Goal: Information Seeking & Learning: Learn about a topic

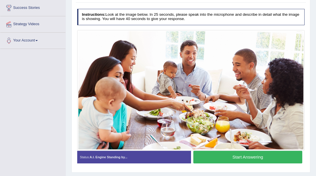
scroll to position [91, 0]
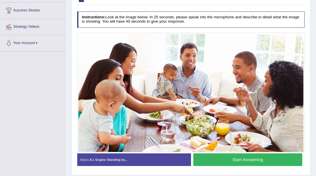
click at [235, 159] on button "Start Answering" at bounding box center [247, 159] width 109 height 12
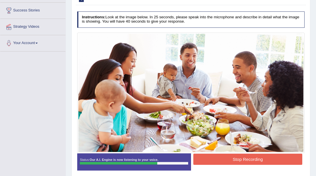
click at [235, 159] on button "Stop Recording" at bounding box center [247, 158] width 109 height 11
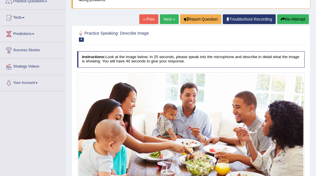
scroll to position [49, 0]
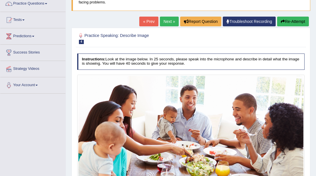
click at [165, 19] on link "Next »" at bounding box center [169, 22] width 19 height 10
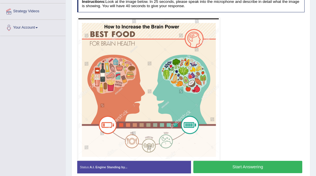
scroll to position [107, 0]
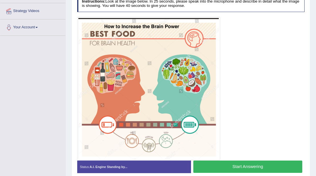
click at [215, 164] on button "Start Answering" at bounding box center [247, 166] width 109 height 12
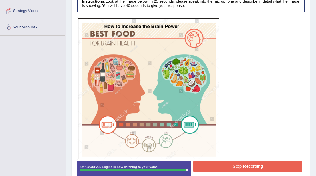
click at [219, 165] on button "Stop Recording" at bounding box center [247, 165] width 109 height 11
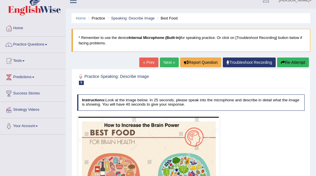
scroll to position [0, 0]
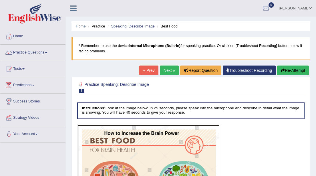
click at [166, 71] on link "Next »" at bounding box center [169, 70] width 19 height 10
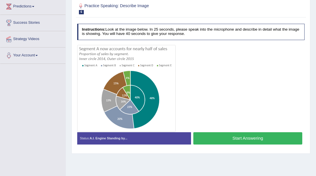
scroll to position [79, 0]
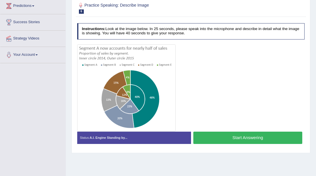
click at [236, 136] on button "Start Answering" at bounding box center [247, 137] width 109 height 12
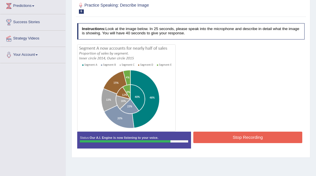
click at [236, 136] on button "Stop Recording" at bounding box center [247, 136] width 109 height 11
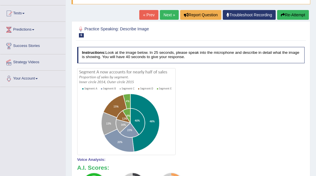
scroll to position [53, 0]
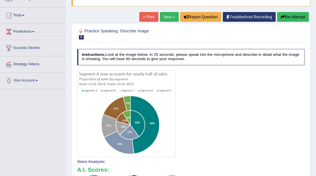
click at [162, 19] on link "Next »" at bounding box center [169, 17] width 19 height 10
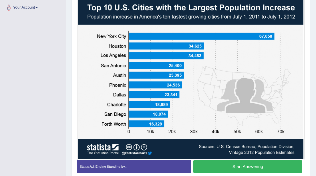
scroll to position [126, 0]
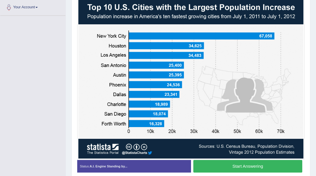
click at [234, 167] on button "Start Answering" at bounding box center [247, 166] width 109 height 12
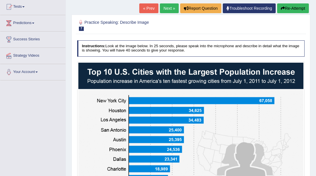
scroll to position [59, 0]
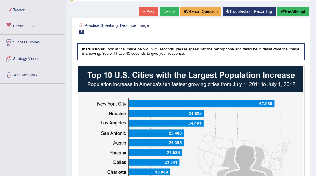
click at [161, 12] on link "Next »" at bounding box center [169, 12] width 19 height 10
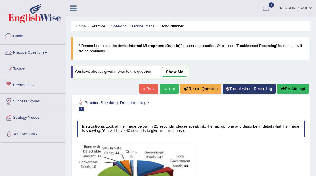
click at [49, 53] on link "Practice Questions" at bounding box center [32, 52] width 65 height 14
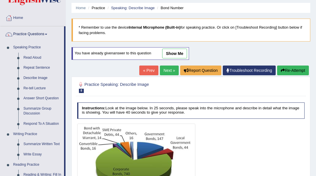
scroll to position [19, 0]
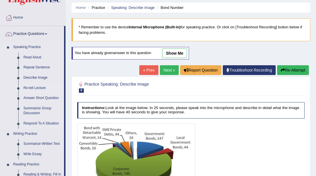
click at [35, 87] on link "Re-tell Lecture" at bounding box center [42, 88] width 43 height 10
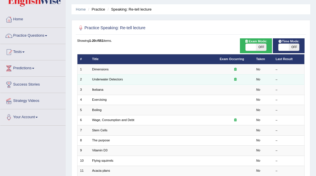
scroll to position [16, 0]
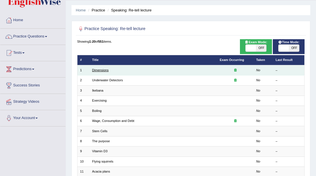
click at [99, 70] on link "Dimensions" at bounding box center [100, 69] width 17 height 3
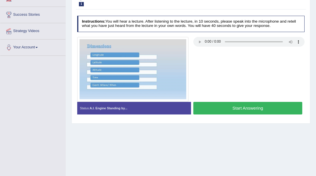
scroll to position [87, 0]
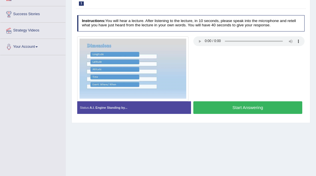
click at [230, 108] on button "Start Answering" at bounding box center [247, 107] width 109 height 12
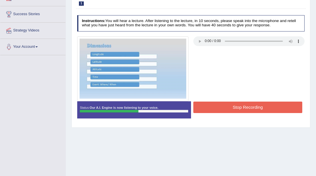
click at [230, 108] on button "Stop Recording" at bounding box center [247, 106] width 109 height 11
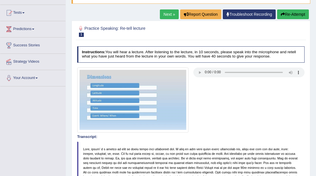
scroll to position [55, 0]
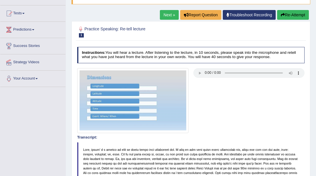
click at [164, 15] on link "Next »" at bounding box center [169, 15] width 19 height 10
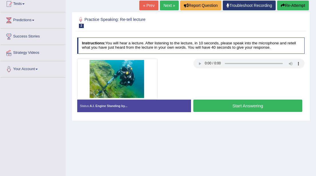
scroll to position [62, 0]
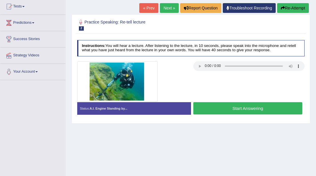
click at [226, 108] on button "Start Answering" at bounding box center [247, 108] width 109 height 12
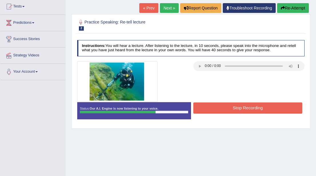
click at [229, 108] on button "Stop Recording" at bounding box center [247, 107] width 109 height 11
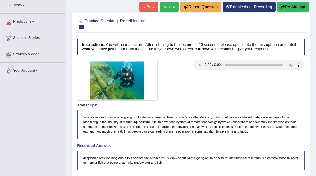
scroll to position [0, 0]
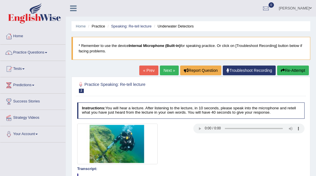
click at [164, 72] on link "Next »" at bounding box center [169, 70] width 19 height 10
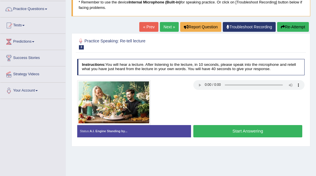
click at [228, 131] on button "Start Answering" at bounding box center [247, 131] width 109 height 12
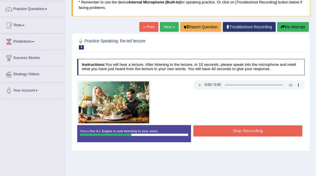
click at [228, 131] on button "Stop Recording" at bounding box center [247, 130] width 109 height 11
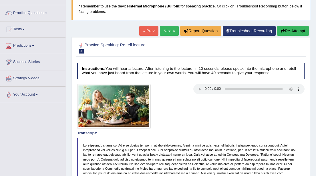
scroll to position [38, 0]
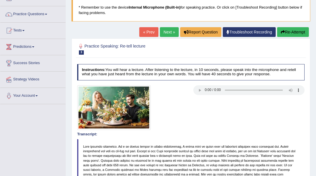
click at [164, 32] on link "Next »" at bounding box center [169, 32] width 19 height 10
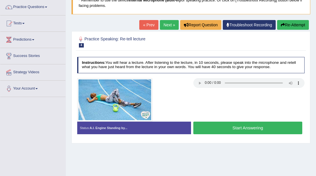
click at [230, 128] on button "Start Answering" at bounding box center [247, 127] width 109 height 12
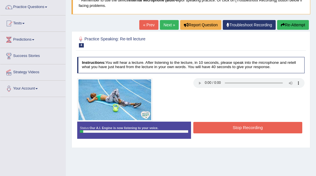
click at [218, 128] on button "Stop Recording" at bounding box center [247, 127] width 109 height 11
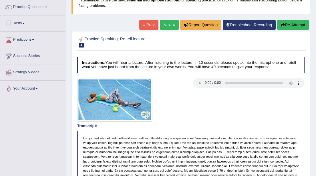
click at [287, 23] on button "Re-Attempt" at bounding box center [293, 25] width 32 height 10
